Goal: Check status

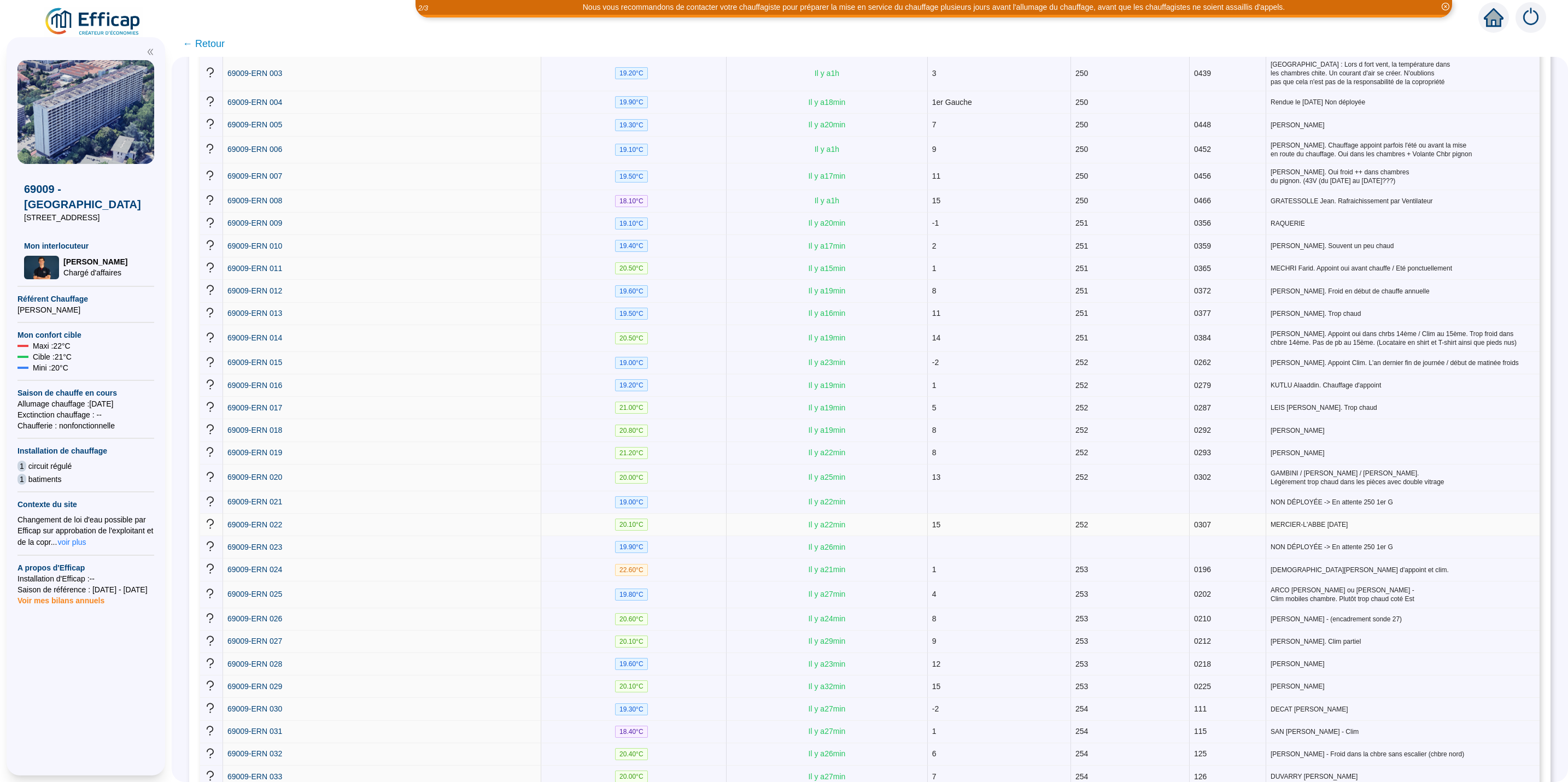
scroll to position [164, 0]
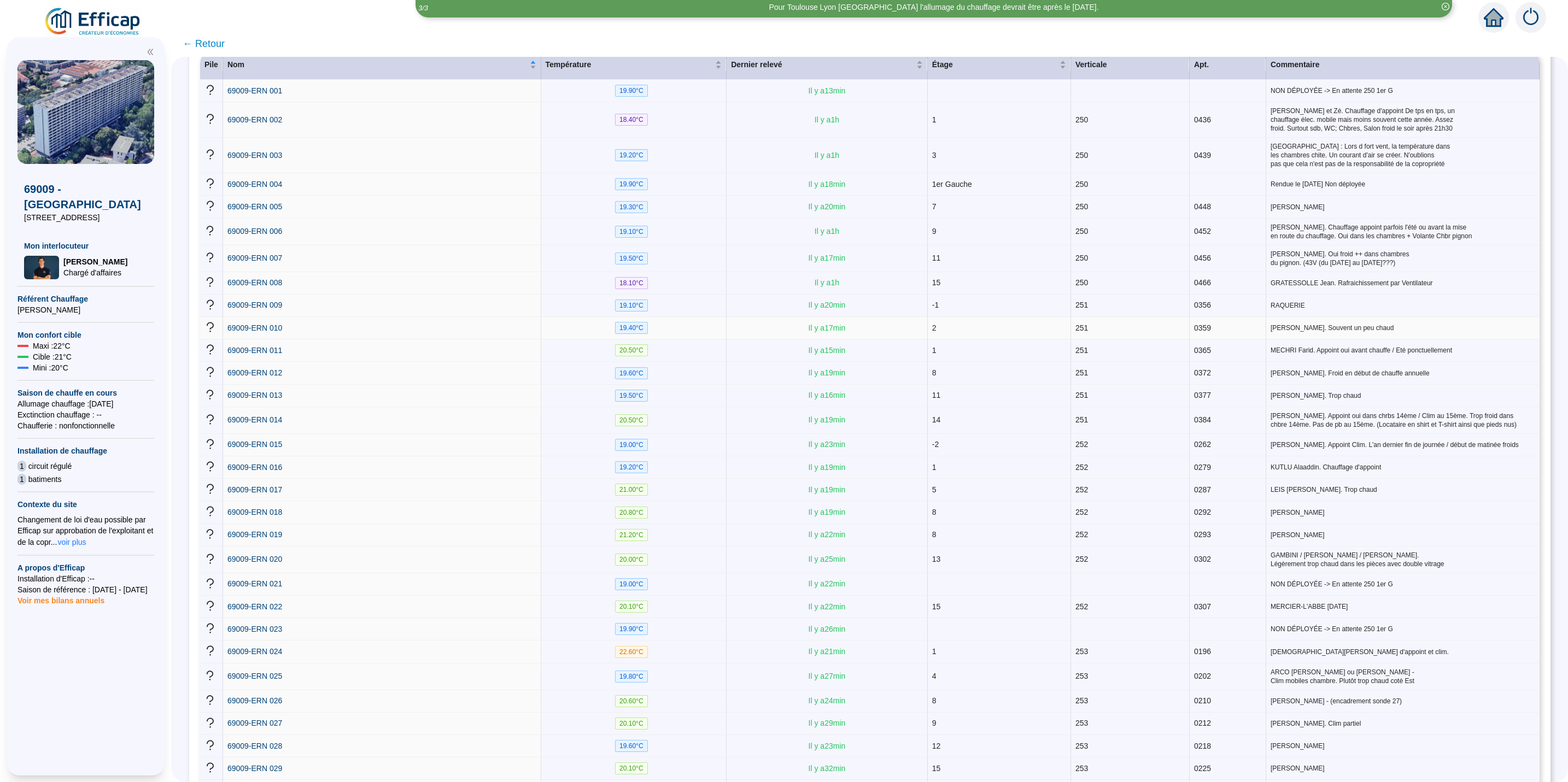
click at [1045, 324] on span "[PERSON_NAME]. Souvent un peu chaud" at bounding box center [1402, 328] width 265 height 9
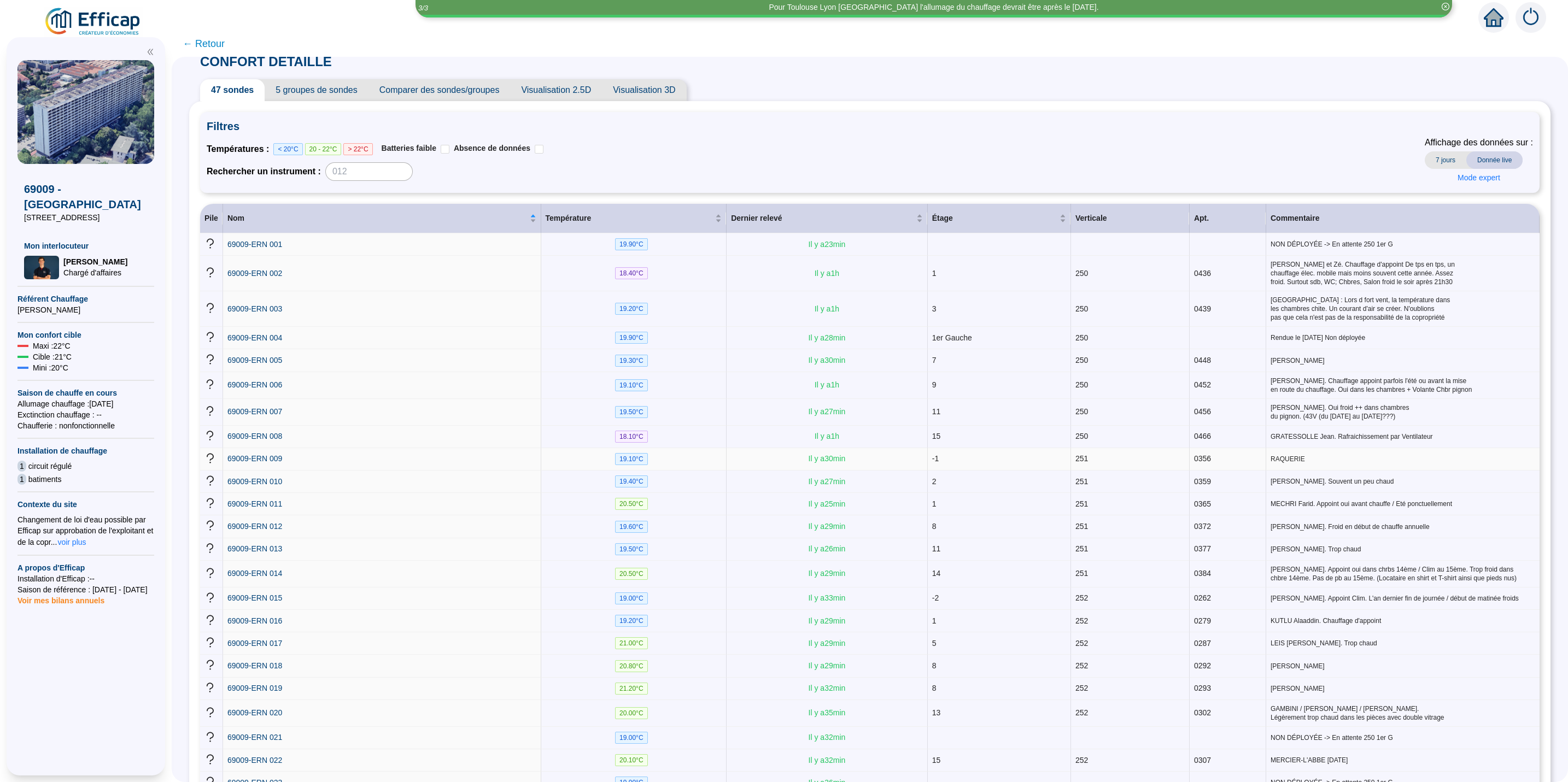
scroll to position [0, 0]
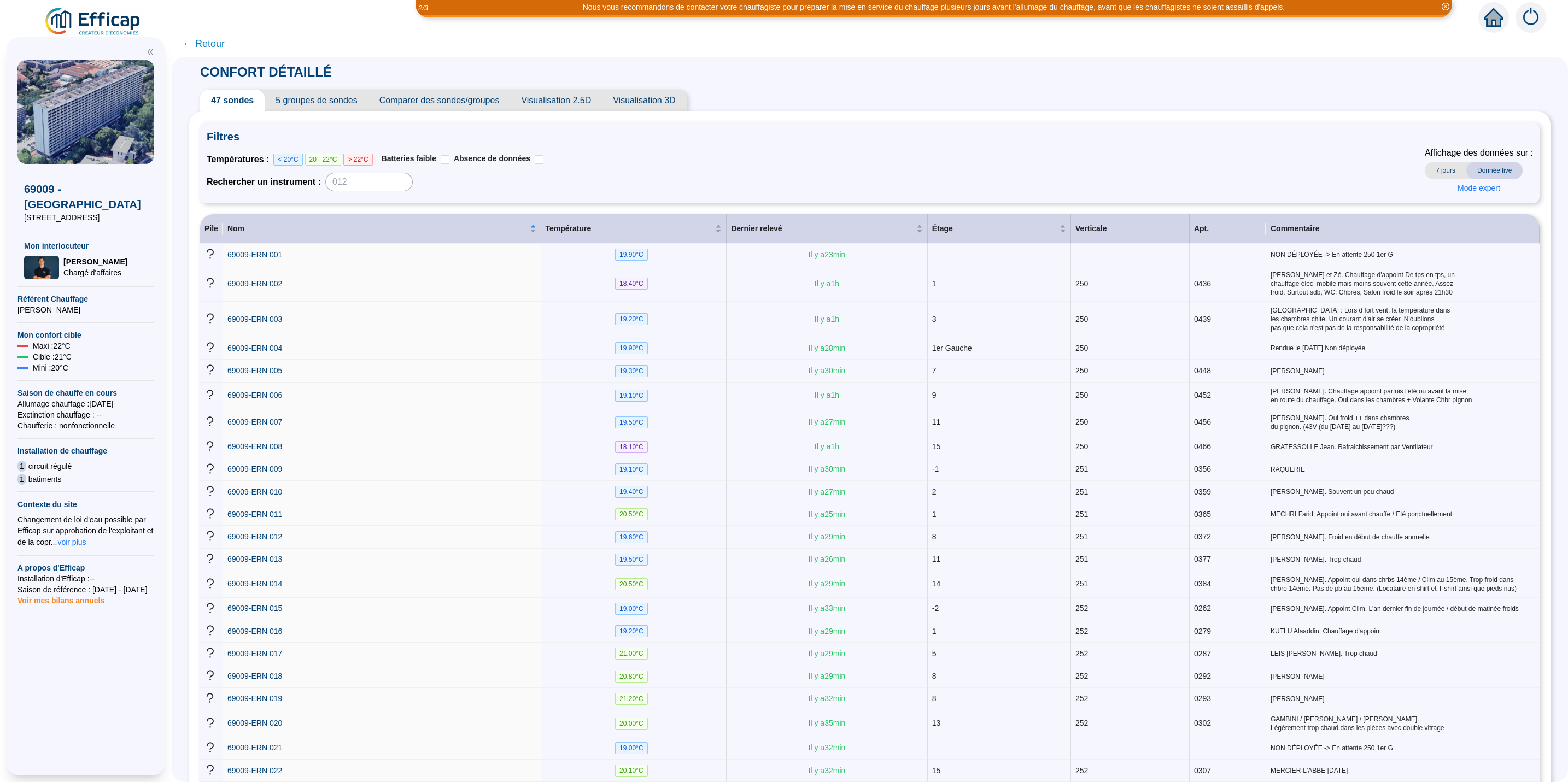
click at [1045, 172] on span "7 jours" at bounding box center [1446, 170] width 41 height 18
click at [1045, 170] on span "7 jours" at bounding box center [1446, 170] width 41 height 18
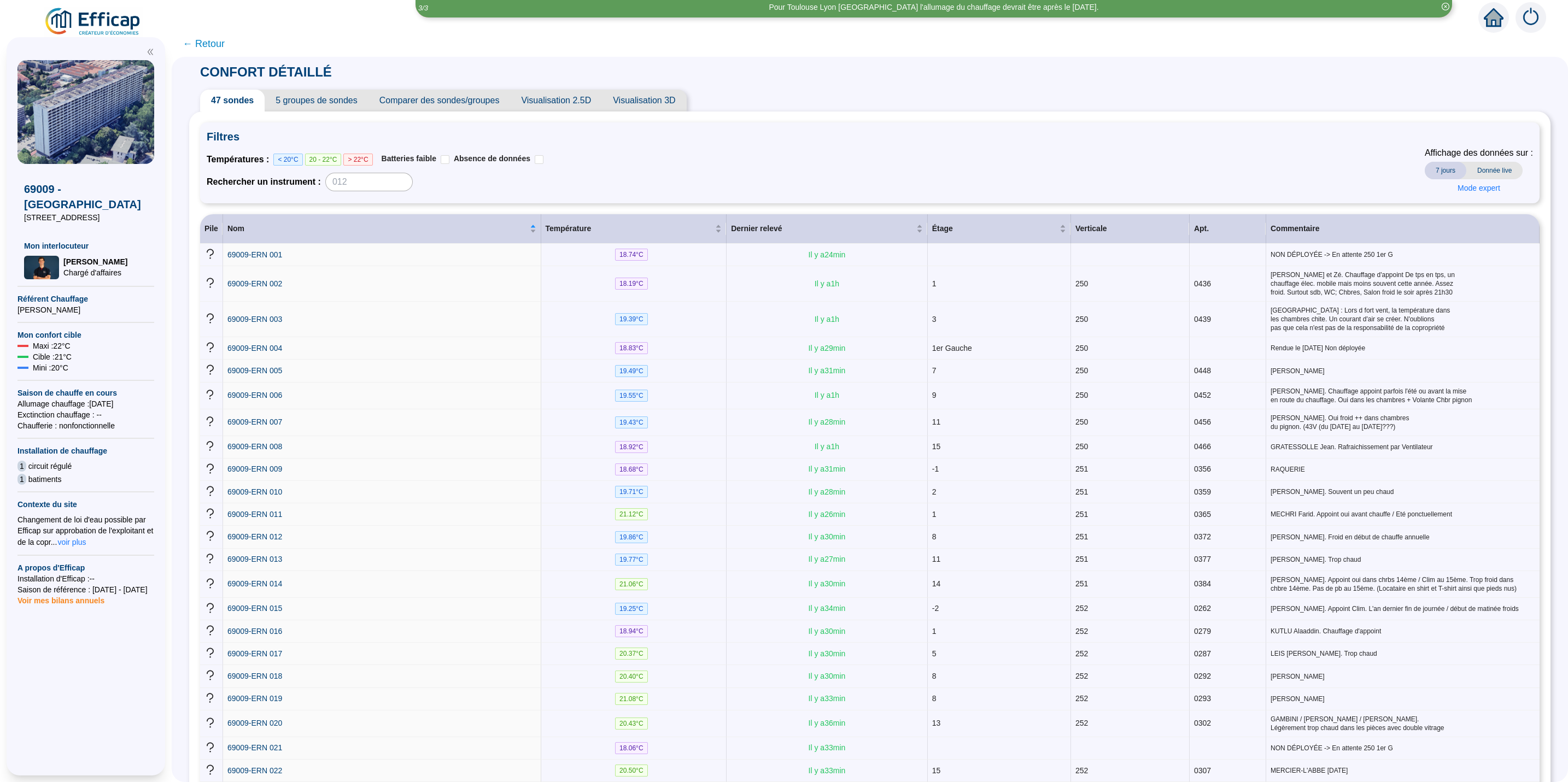
click at [1045, 174] on span "Donnée live" at bounding box center [1494, 170] width 57 height 18
click at [1045, 170] on span "7 jours" at bounding box center [1446, 170] width 41 height 18
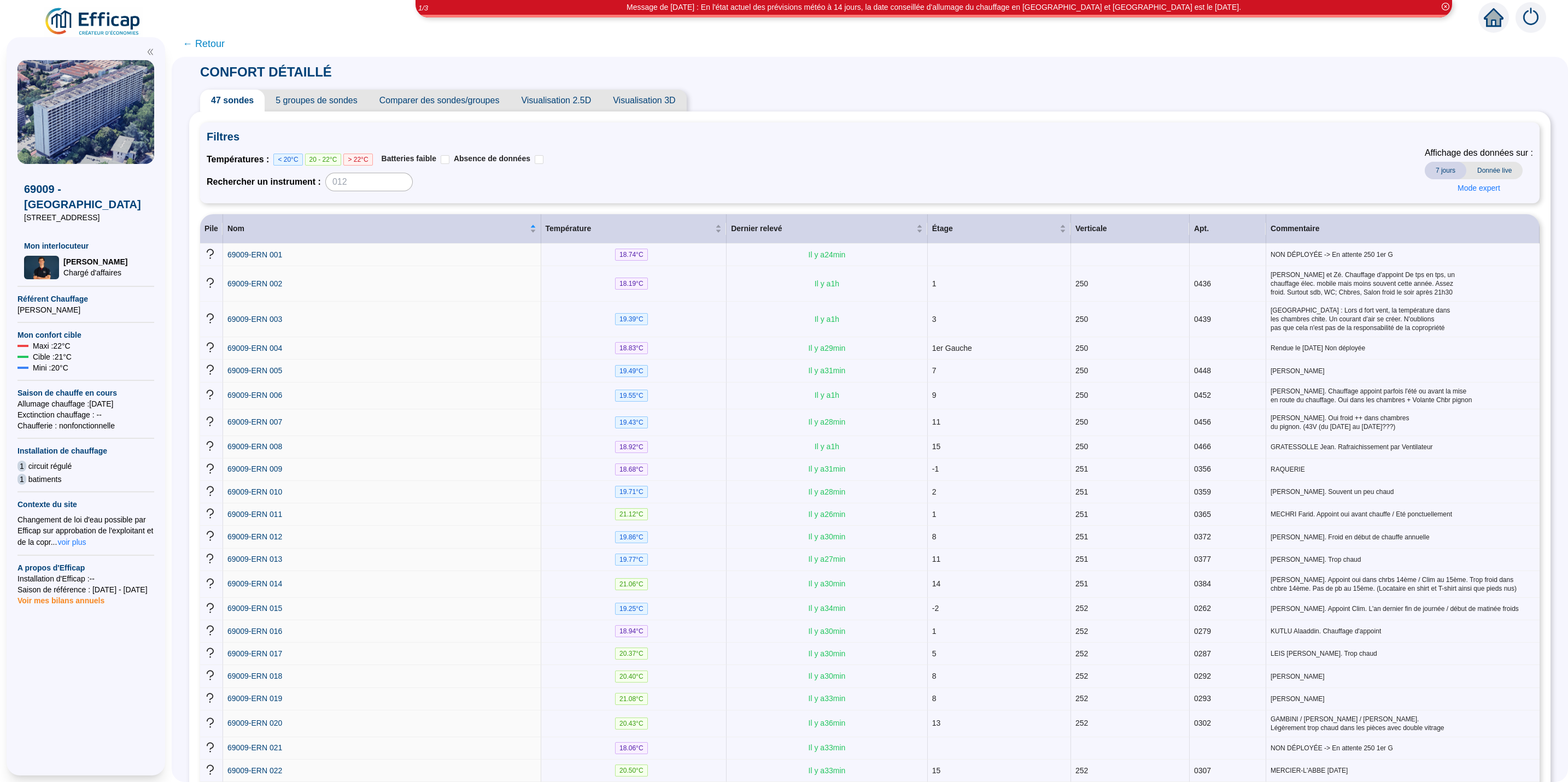
click at [1045, 172] on span "Donnée live" at bounding box center [1494, 170] width 57 height 18
click at [1045, 169] on span "7 jours" at bounding box center [1446, 170] width 41 height 18
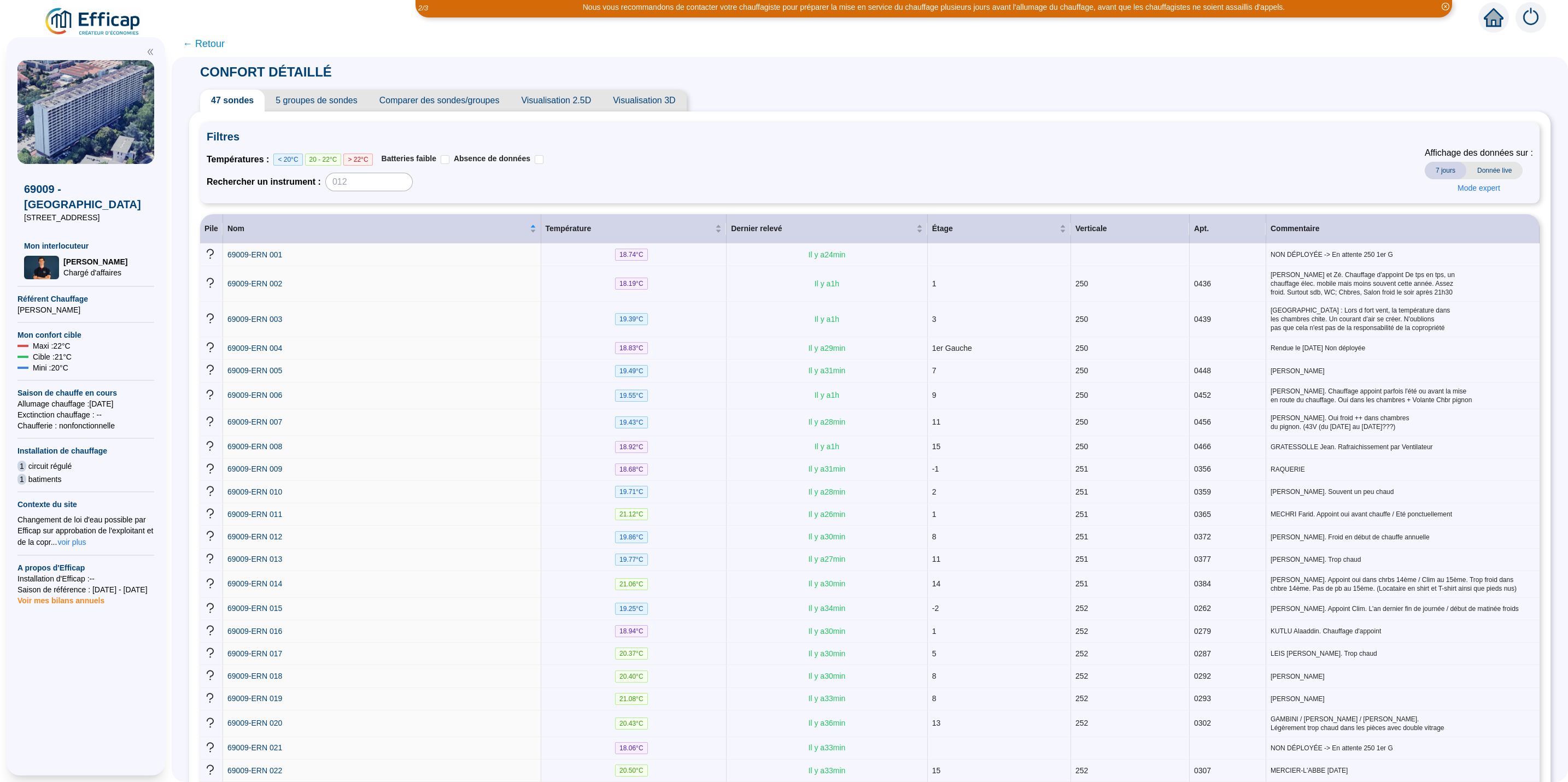
click at [1045, 170] on span "Donnée live" at bounding box center [1494, 170] width 57 height 18
click at [1045, 169] on span "7 jours" at bounding box center [1446, 170] width 41 height 18
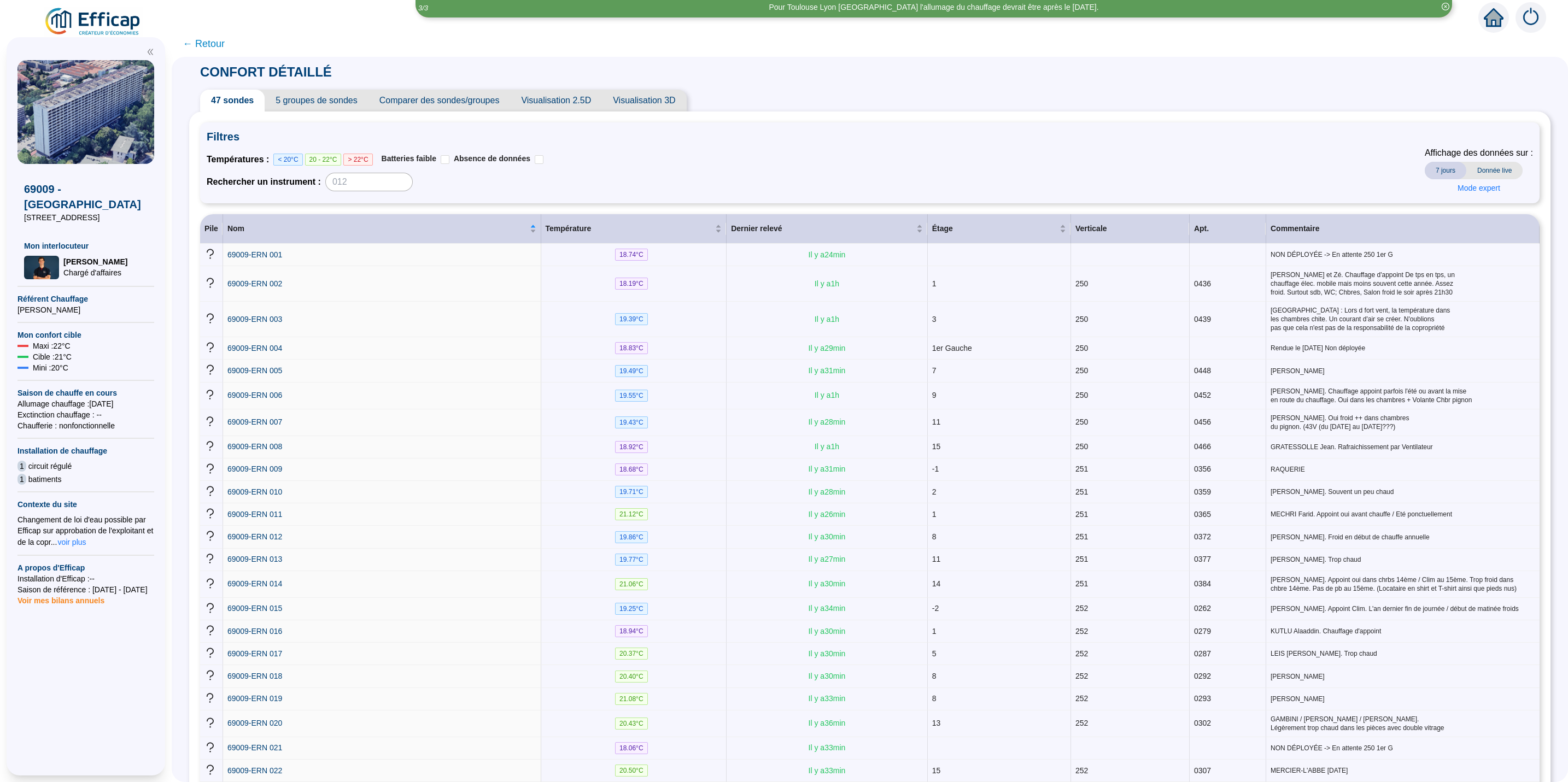
click at [1045, 172] on span "Donnée live" at bounding box center [1494, 170] width 57 height 18
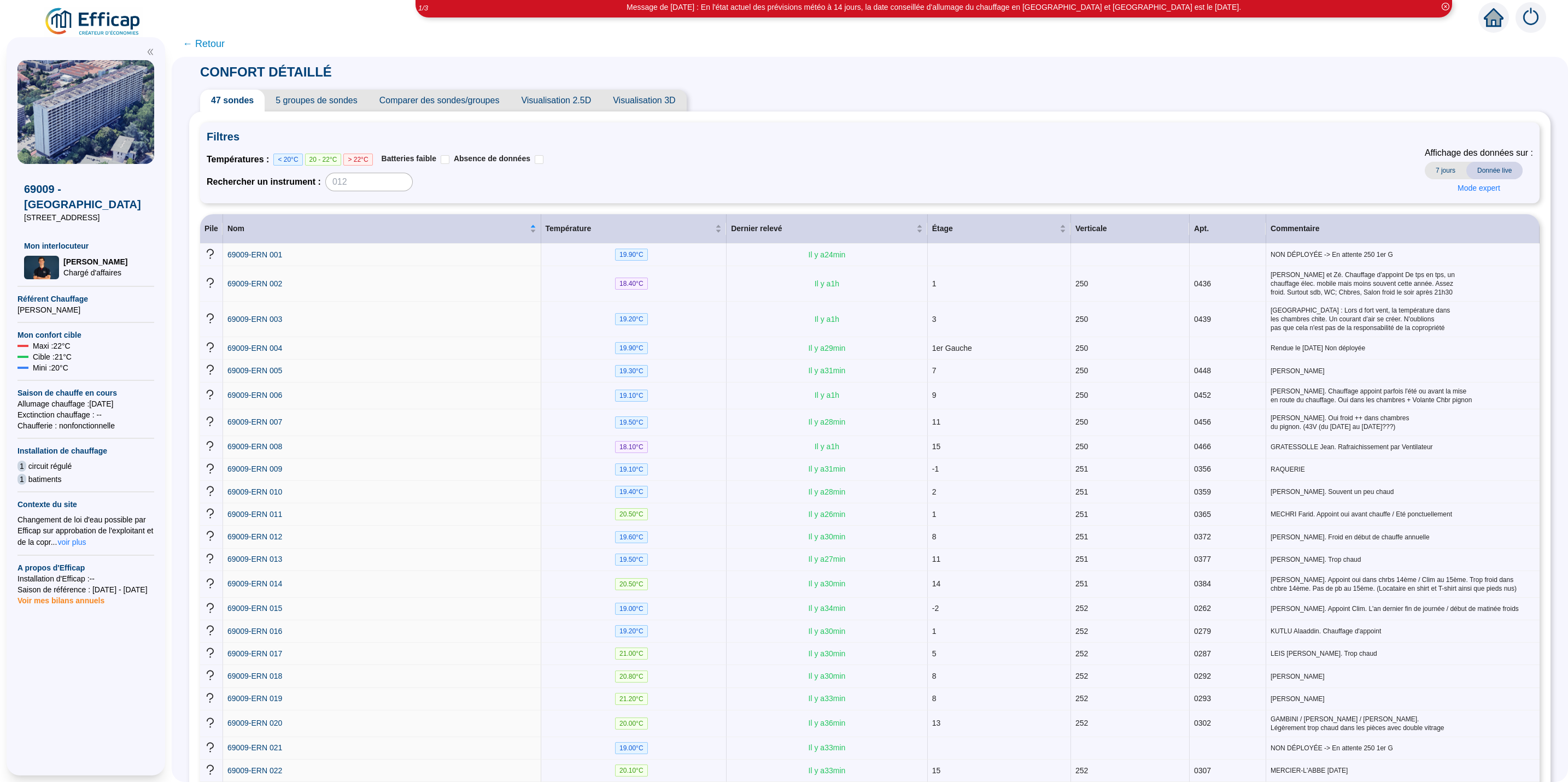
click at [1045, 167] on span "7 jours" at bounding box center [1446, 170] width 41 height 18
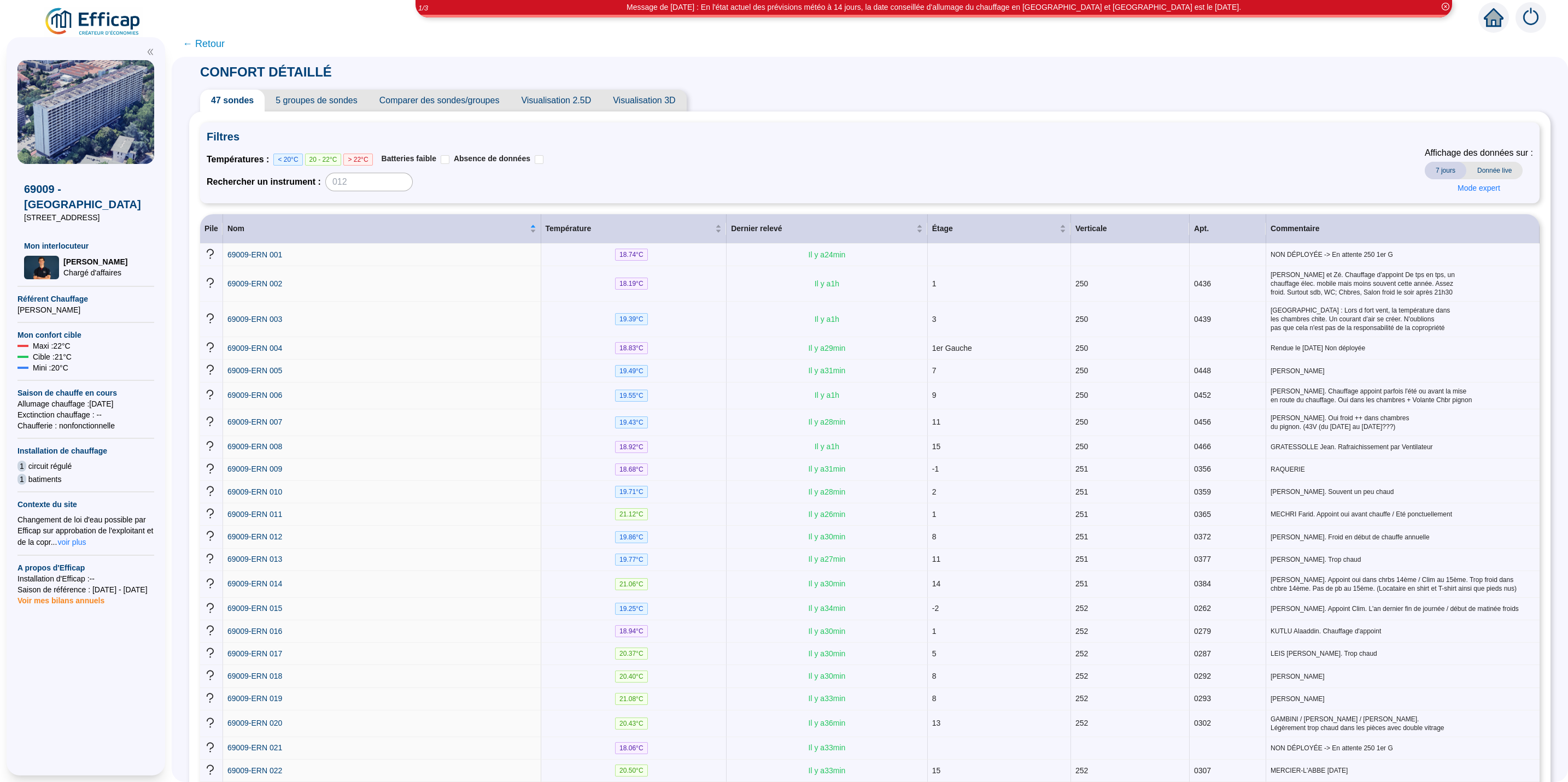
click at [1045, 169] on span "Donnée live" at bounding box center [1494, 170] width 57 height 18
click at [1045, 168] on span "7 jours" at bounding box center [1446, 170] width 41 height 18
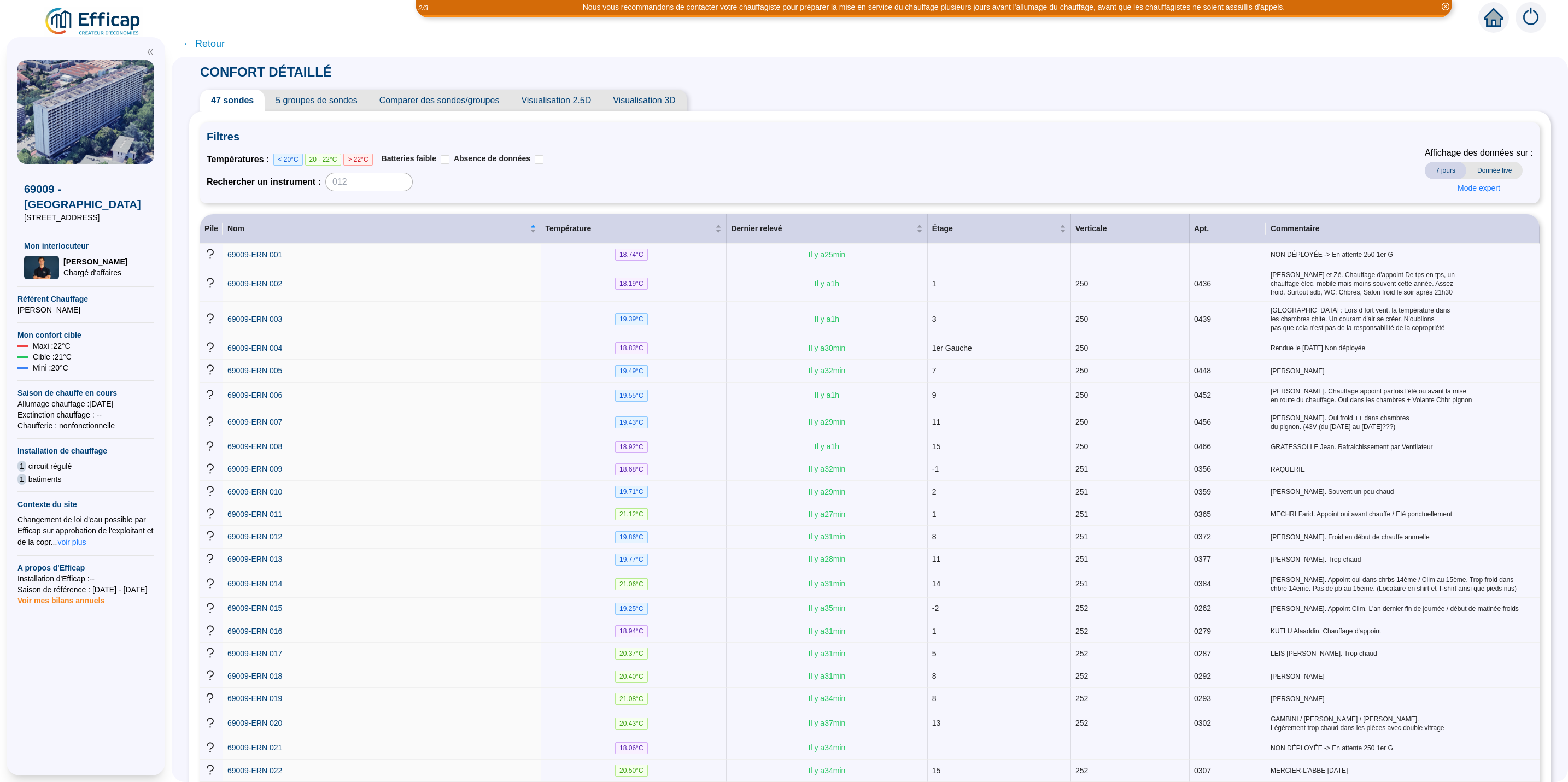
click at [1045, 169] on span "Donnée live" at bounding box center [1494, 170] width 57 height 18
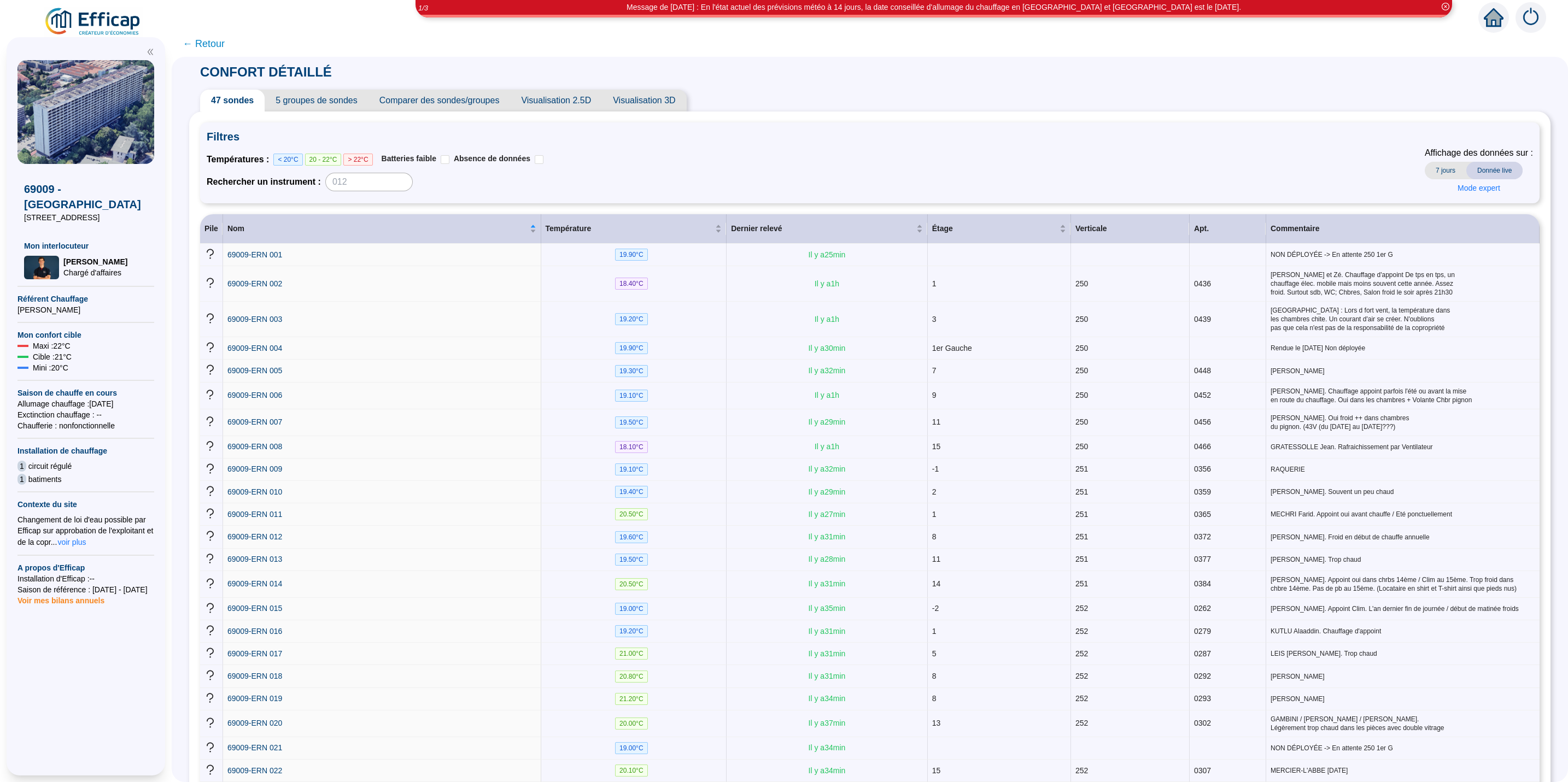
click at [1045, 169] on span "7 jours" at bounding box center [1446, 170] width 41 height 18
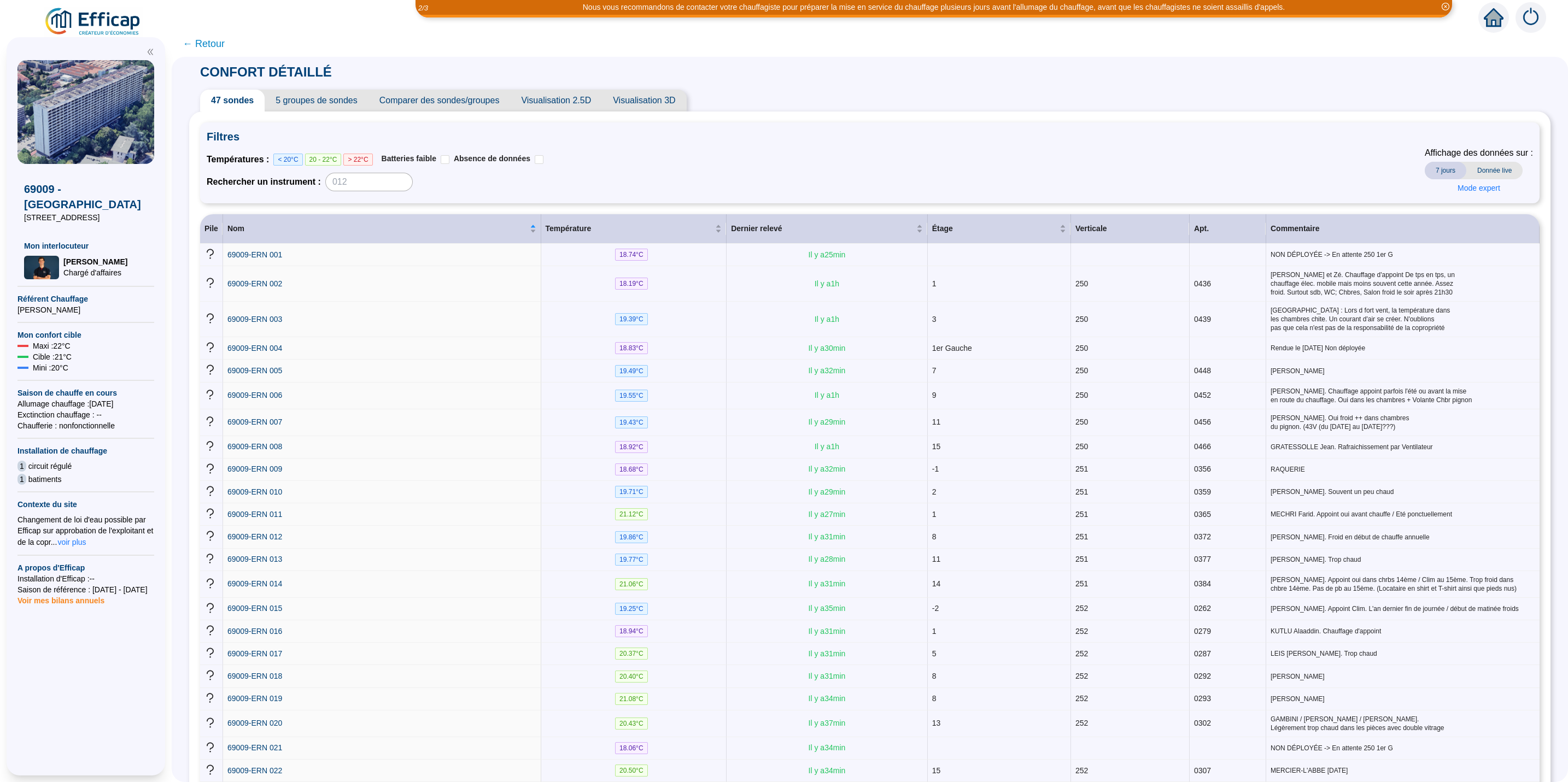
click at [1045, 167] on span "Donnée live" at bounding box center [1494, 170] width 57 height 18
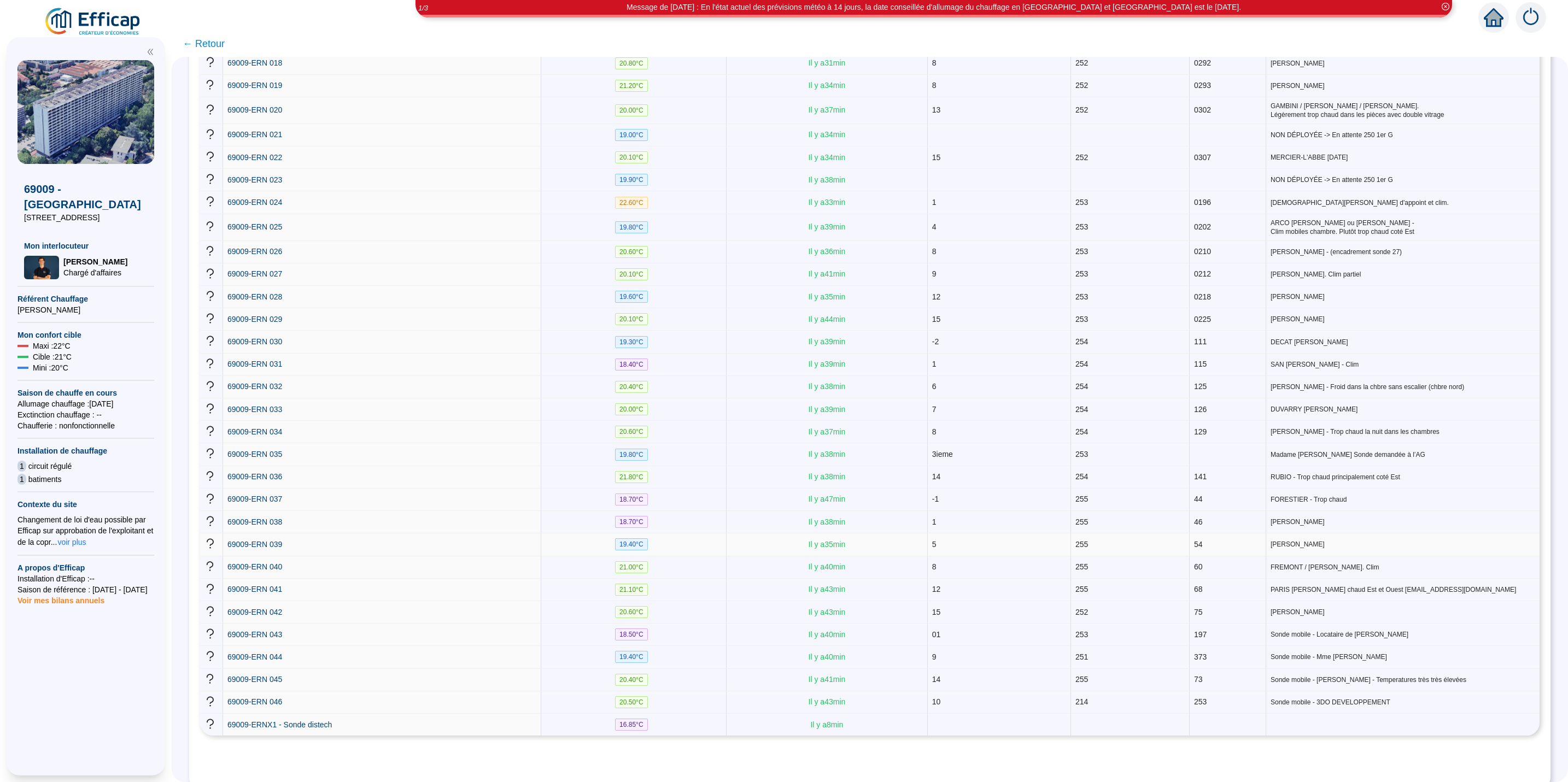
scroll to position [635, 0]
